Goal: Transaction & Acquisition: Purchase product/service

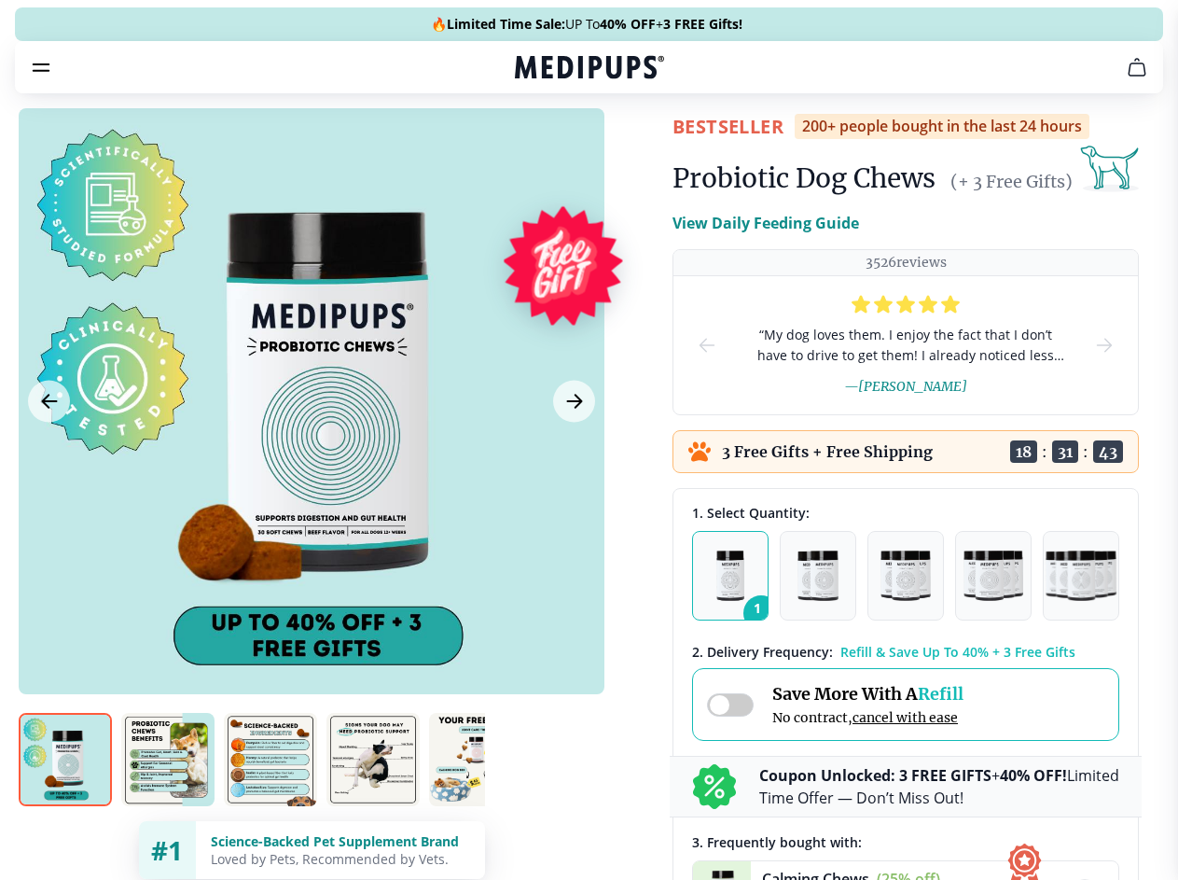
click at [536, 149] on span "Supplements" at bounding box center [582, 158] width 93 height 19
click at [632, 147] on icon "button" at bounding box center [643, 158] width 22 height 22
click at [1126, 78] on icon "cart" at bounding box center [1137, 67] width 22 height 22
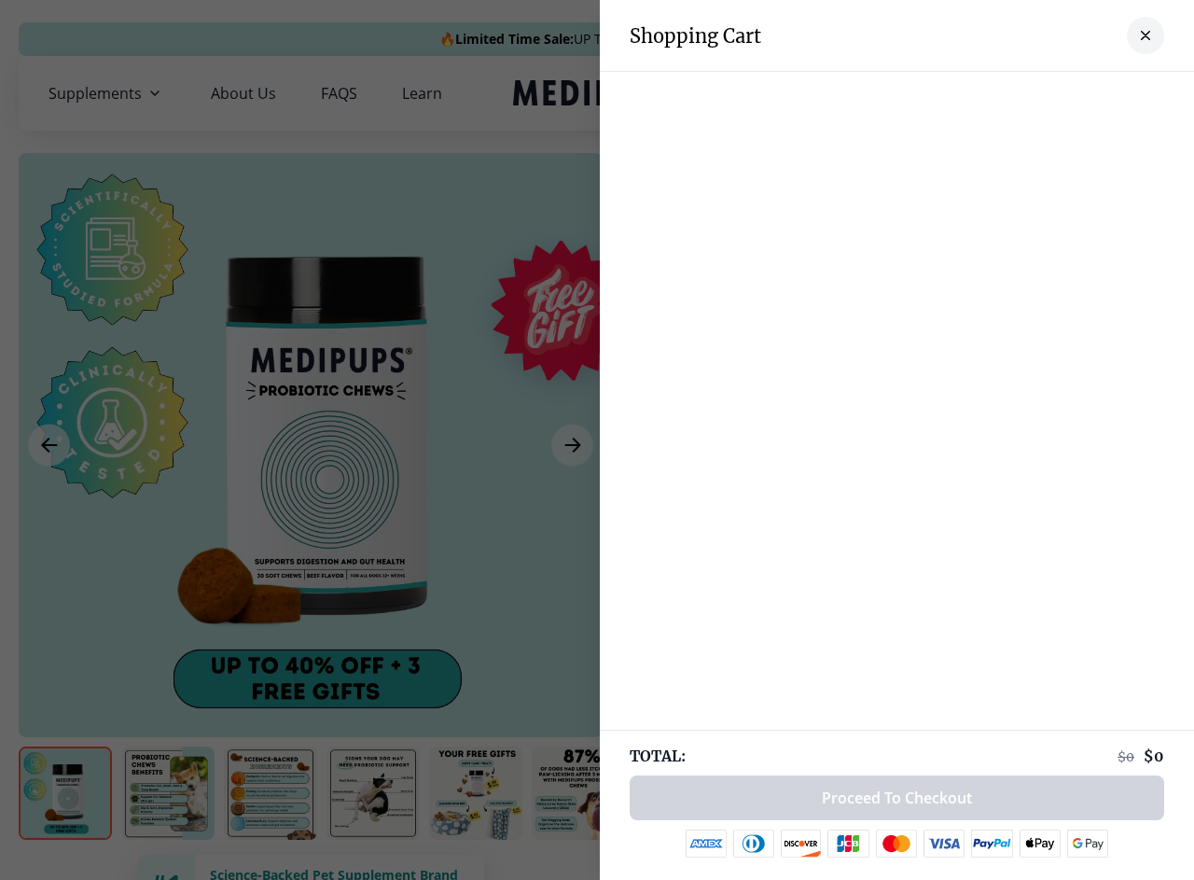
click at [907, 93] on div at bounding box center [897, 90] width 594 height 37
click at [1053, 93] on div at bounding box center [897, 90] width 594 height 37
click at [1115, 93] on div at bounding box center [897, 90] width 594 height 37
click at [311, 445] on div at bounding box center [597, 440] width 1194 height 880
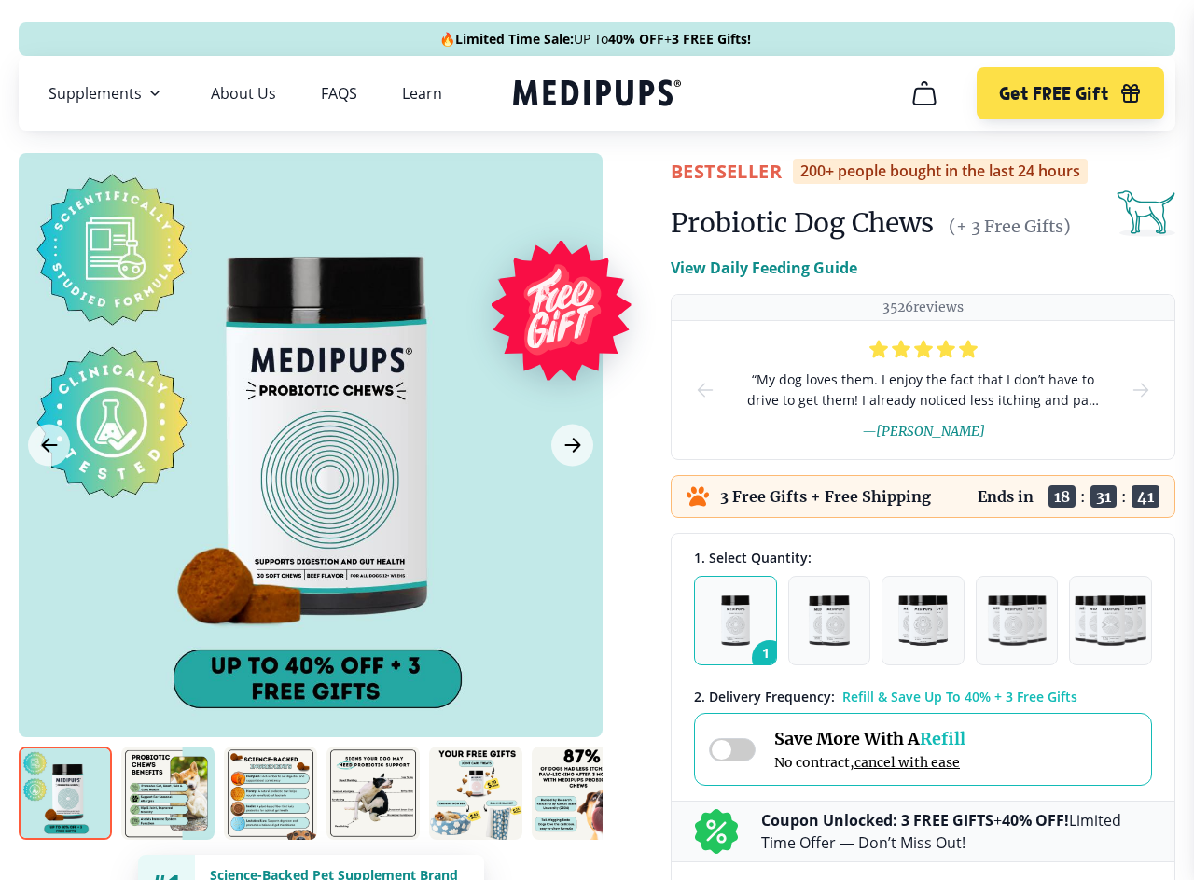
click at [49, 445] on icon "Previous Image" at bounding box center [49, 445] width 14 height 13
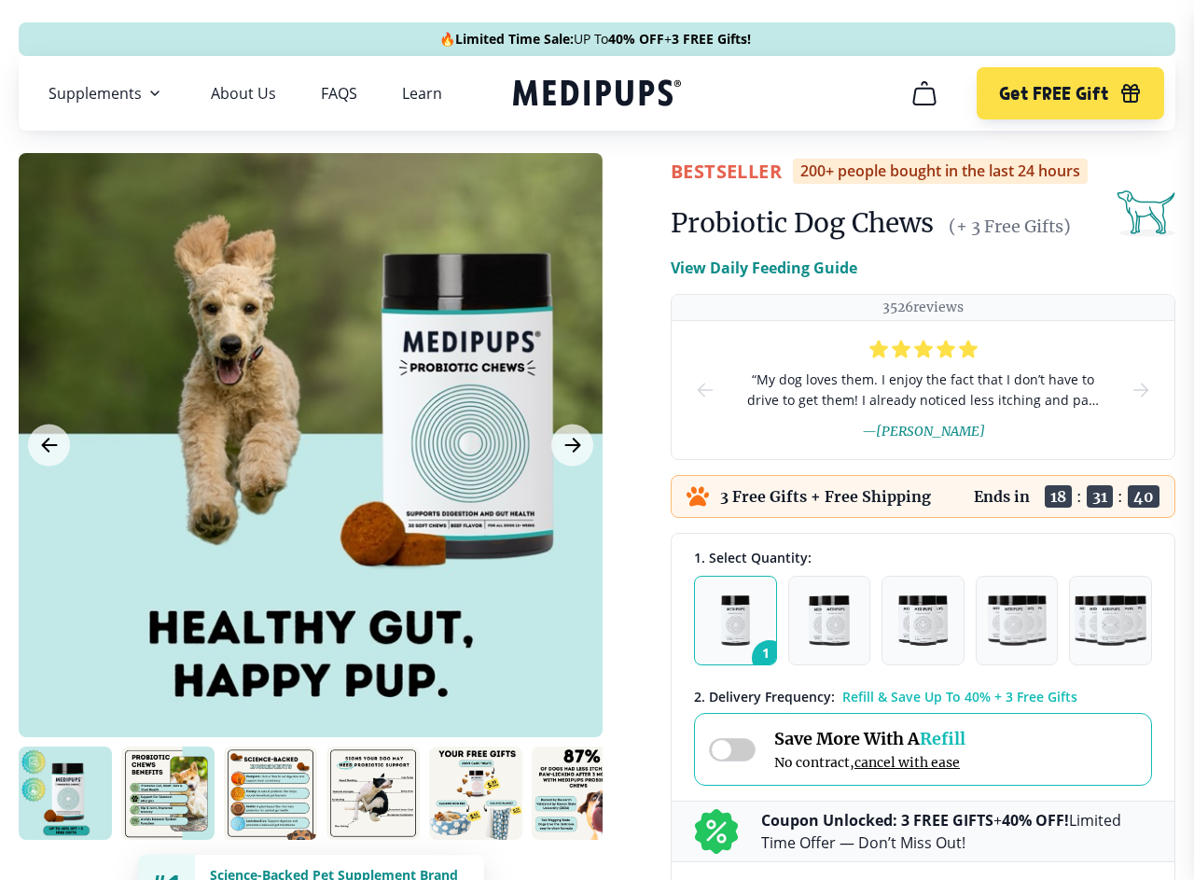
click at [572, 445] on icon "Next Image" at bounding box center [572, 445] width 14 height 13
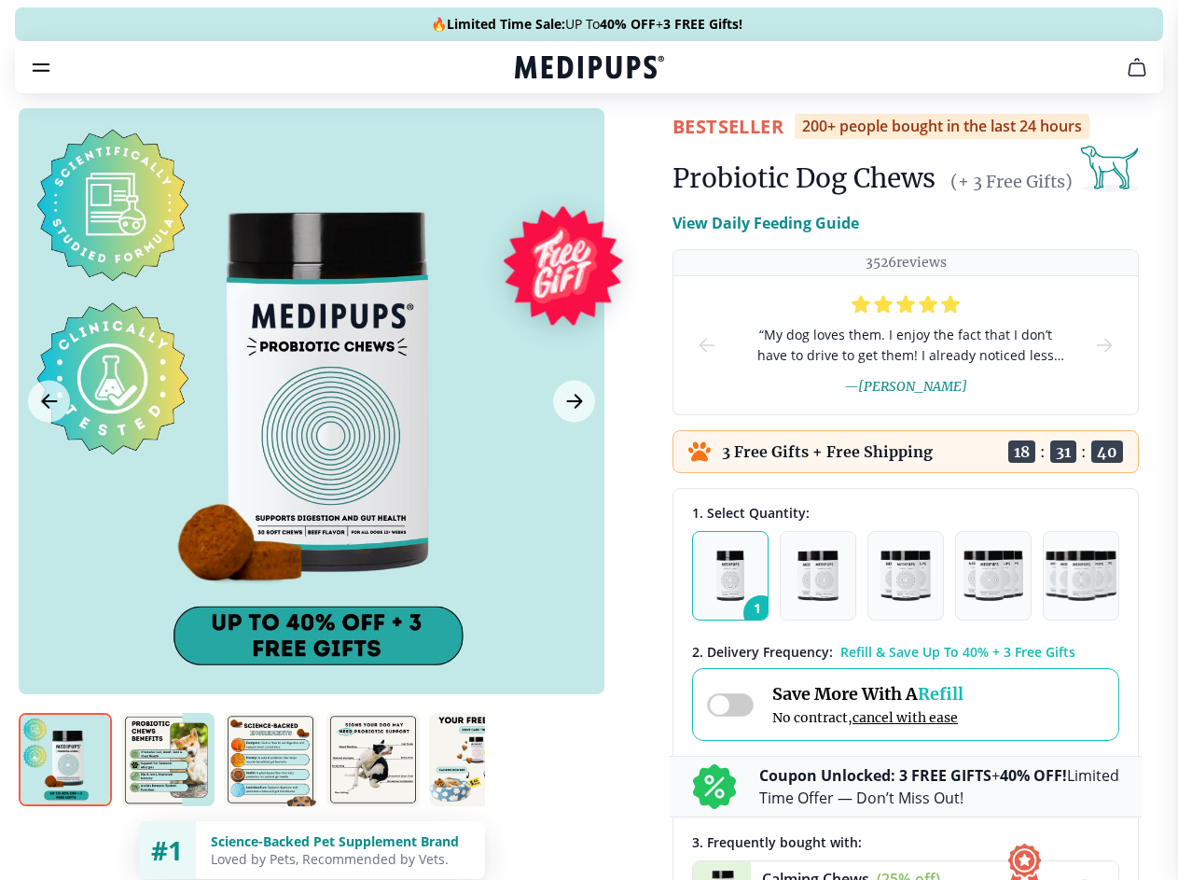
click at [65, 793] on img at bounding box center [65, 759] width 93 height 93
